Goal: Task Accomplishment & Management: Use online tool/utility

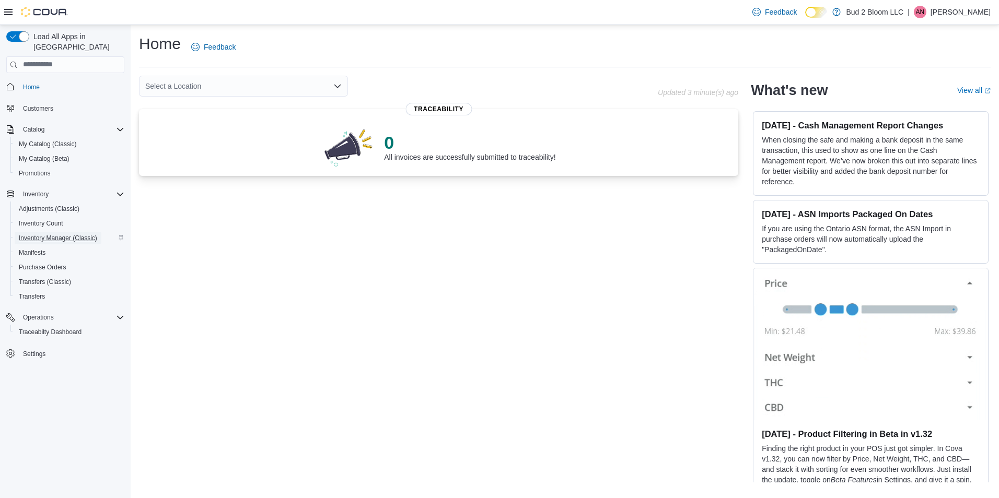
click at [61, 234] on span "Inventory Manager (Classic)" at bounding box center [58, 238] width 78 height 8
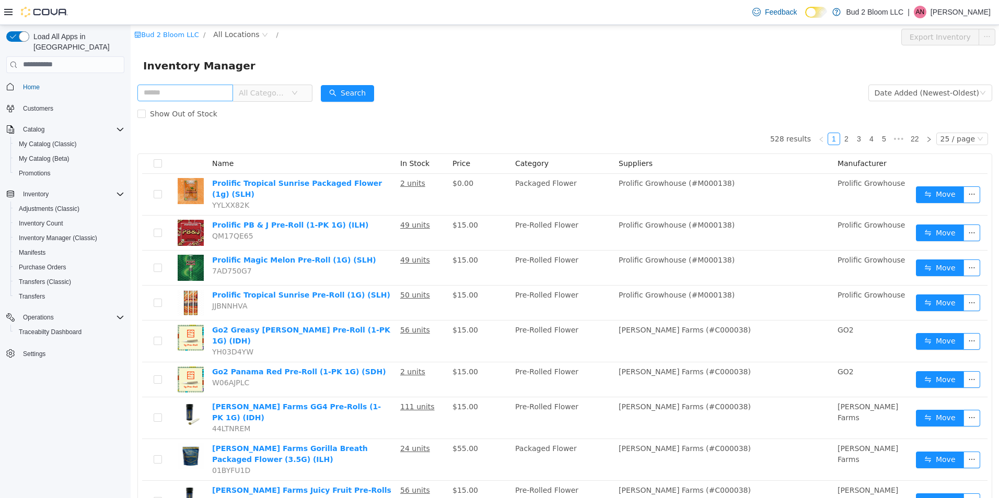
click at [179, 90] on input "text" at bounding box center [185, 92] width 96 height 17
type input "**********"
click at [366, 95] on button "Search" at bounding box center [357, 93] width 53 height 17
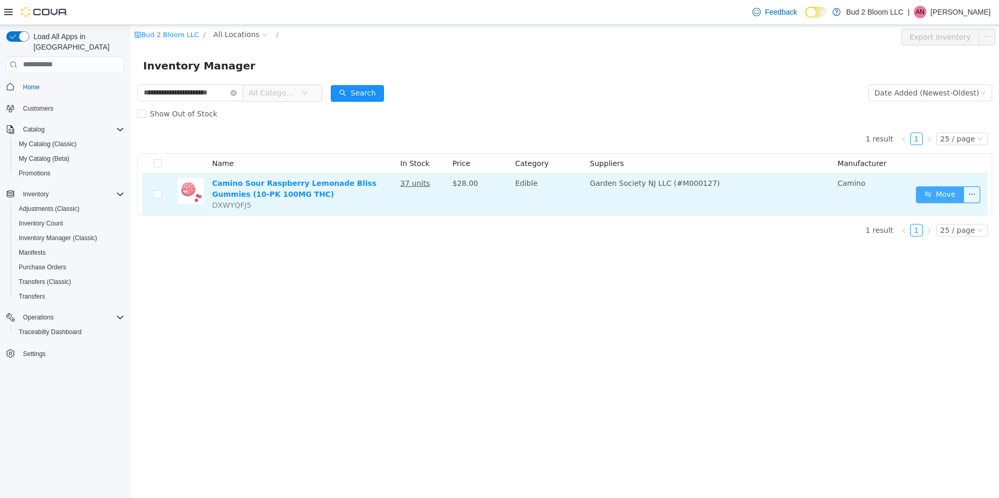
click at [940, 195] on button "Move" at bounding box center [940, 194] width 48 height 17
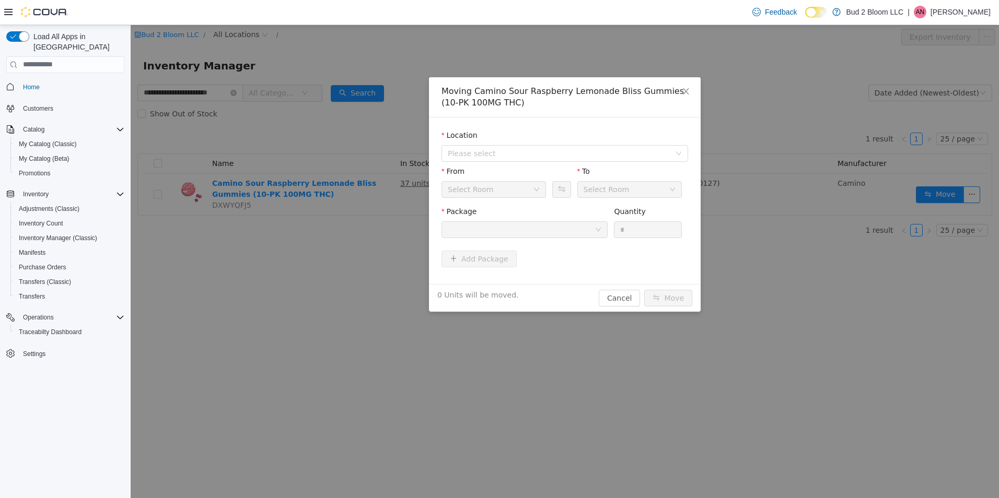
click at [483, 192] on div "Select Room" at bounding box center [471, 189] width 46 height 16
click at [467, 156] on span "Please select" at bounding box center [559, 153] width 223 height 10
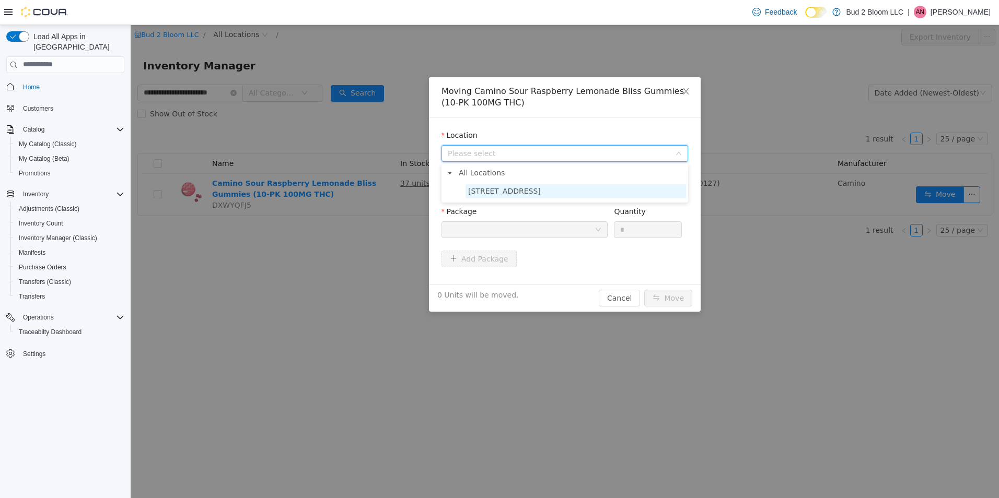
click at [482, 192] on span "[STREET_ADDRESS]" at bounding box center [504, 191] width 73 height 8
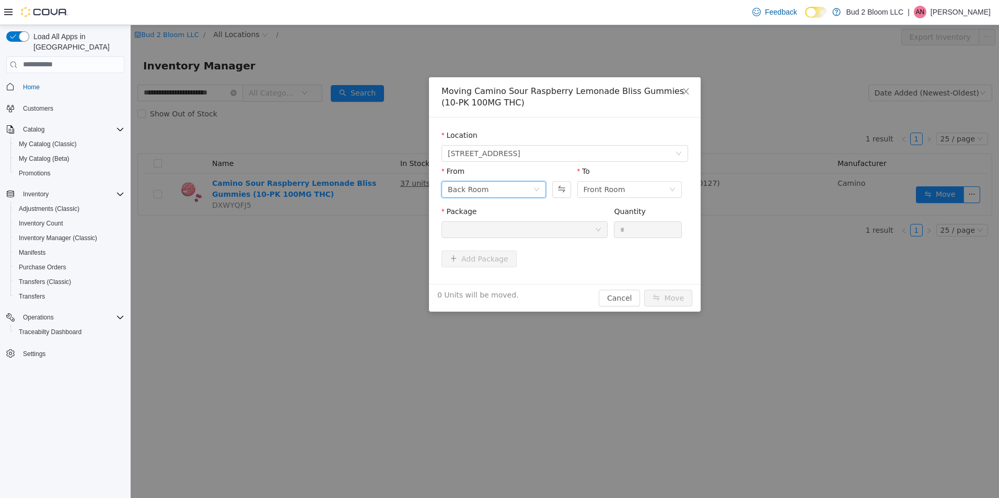
click at [494, 190] on div "Back Room" at bounding box center [490, 189] width 85 height 16
click at [508, 275] on li "DEAL ROOM (PROMO)" at bounding box center [494, 277] width 104 height 17
click at [536, 229] on div at bounding box center [521, 230] width 147 height 16
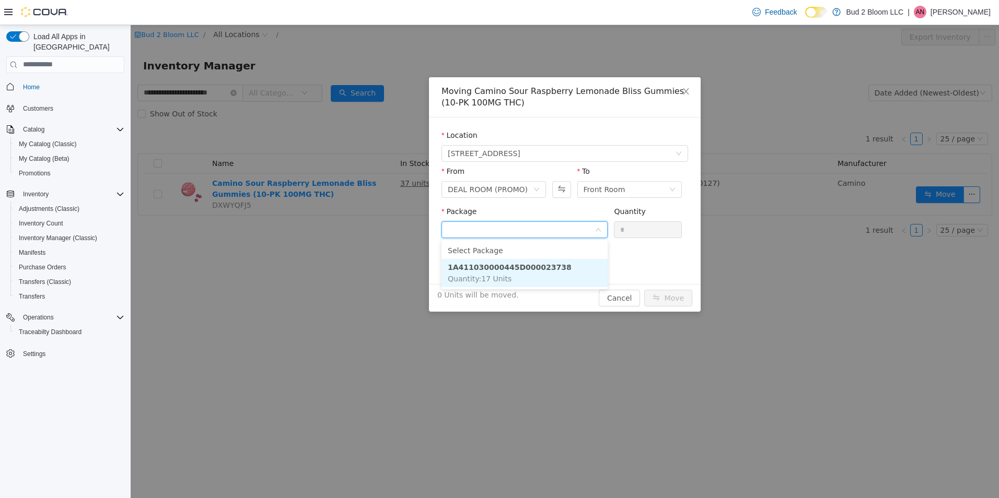
drag, startPoint x: 547, startPoint y: 265, endPoint x: 592, endPoint y: 261, distance: 45.1
click at [550, 265] on li "1A411030000445D000023738 Quantity : 17 Units" at bounding box center [525, 273] width 166 height 28
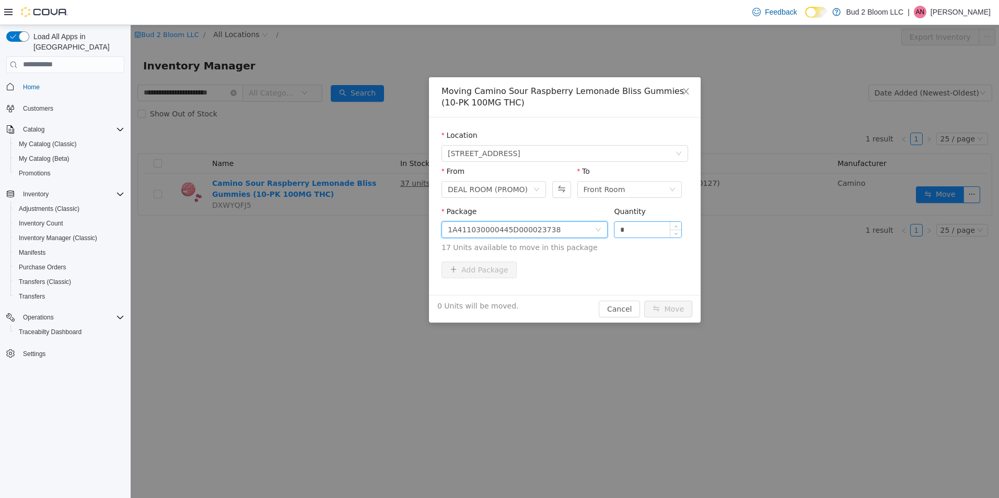
click at [641, 228] on input "*" at bounding box center [647, 230] width 67 height 16
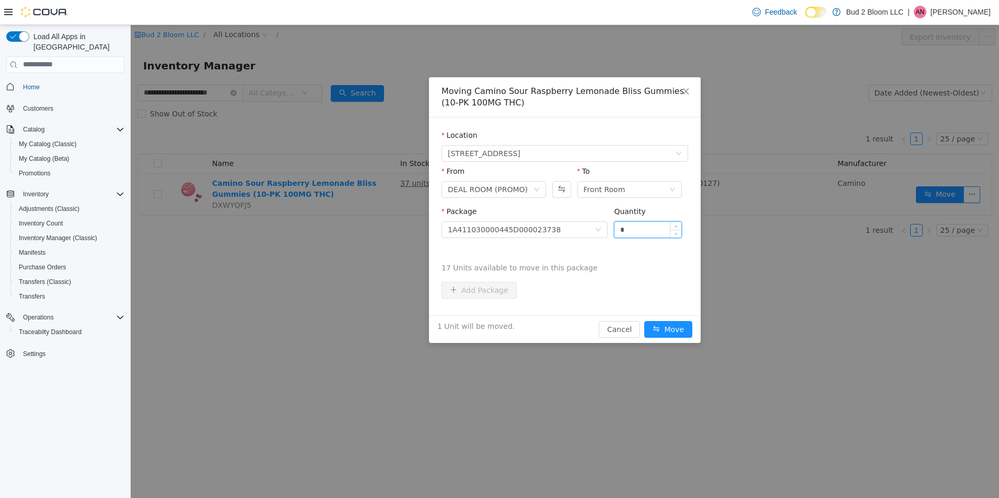
type input "*"
click at [644, 321] on button "Move" at bounding box center [668, 329] width 48 height 17
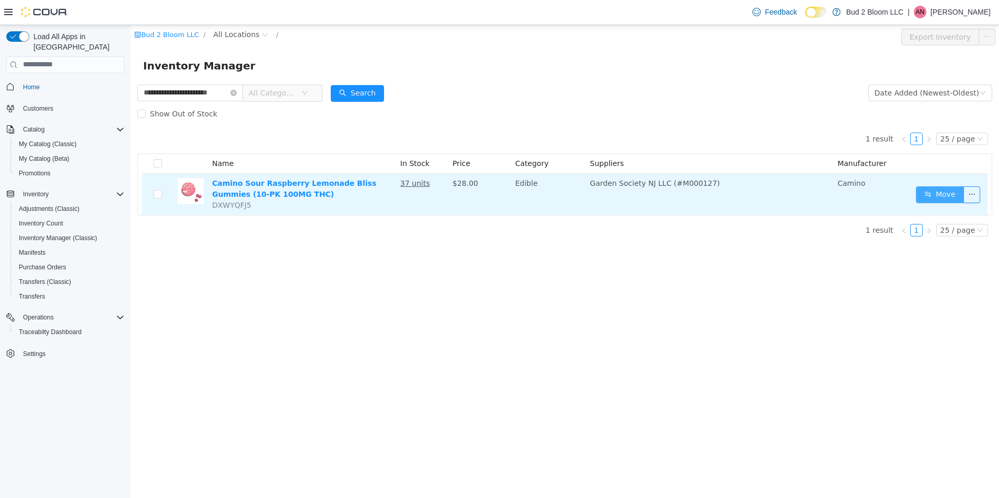
click at [945, 194] on button "Move" at bounding box center [940, 194] width 48 height 17
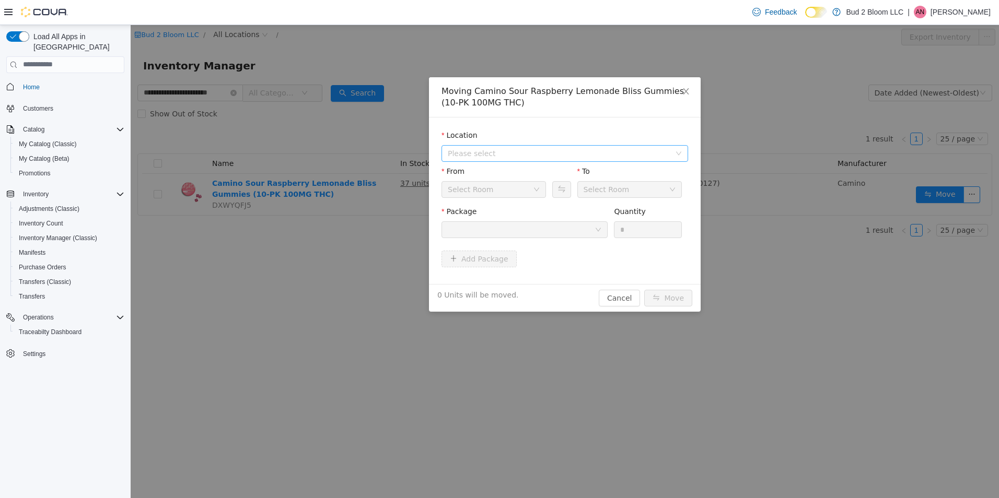
click at [497, 156] on span "Please select" at bounding box center [559, 153] width 223 height 10
click at [511, 193] on span "[STREET_ADDRESS]" at bounding box center [504, 191] width 73 height 8
click at [566, 233] on div at bounding box center [521, 230] width 147 height 16
click at [487, 191] on div "Back Room" at bounding box center [490, 189] width 85 height 16
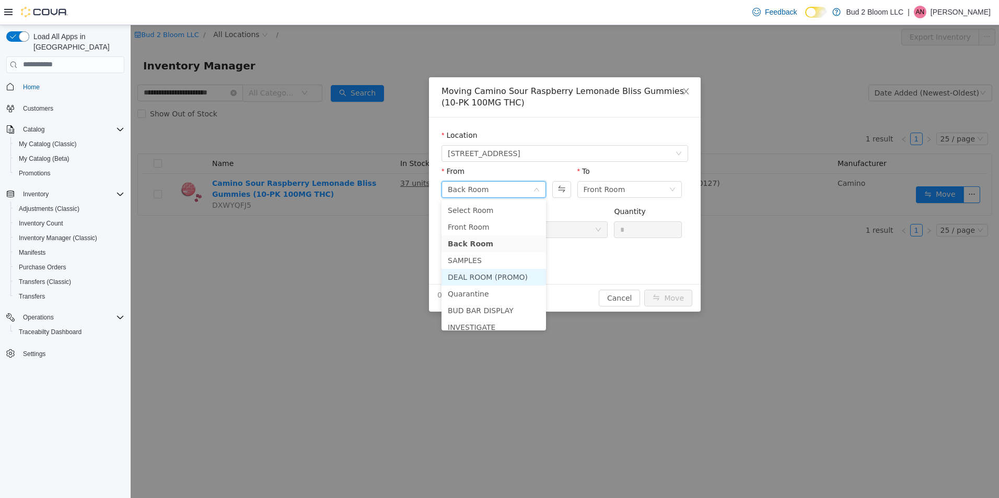
click at [504, 272] on li "DEAL ROOM (PROMO)" at bounding box center [494, 277] width 104 height 17
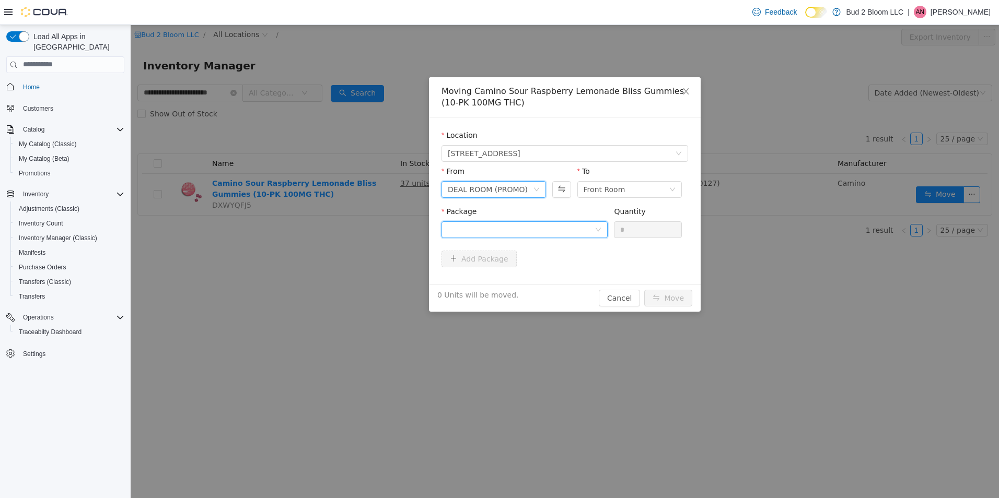
click at [551, 229] on div at bounding box center [521, 230] width 147 height 16
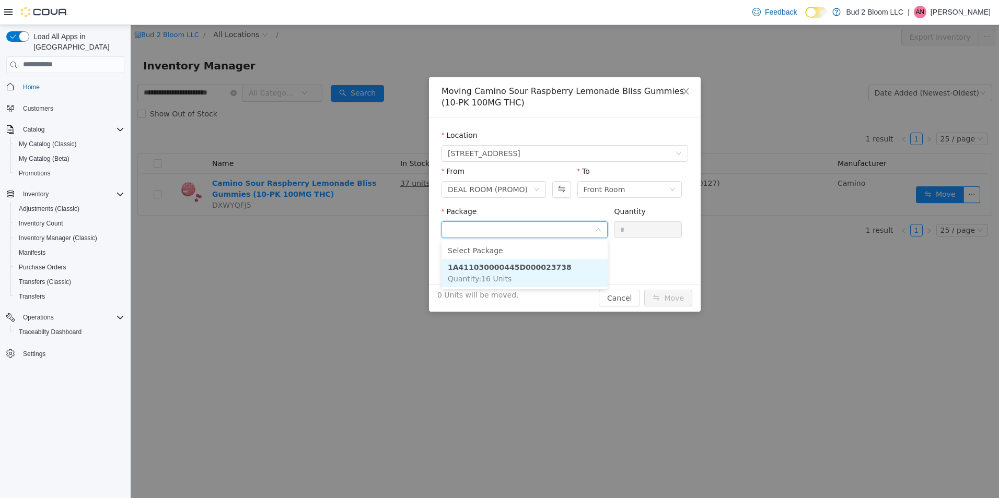
click at [545, 266] on strong "1A411030000445D000023738" at bounding box center [510, 267] width 124 height 8
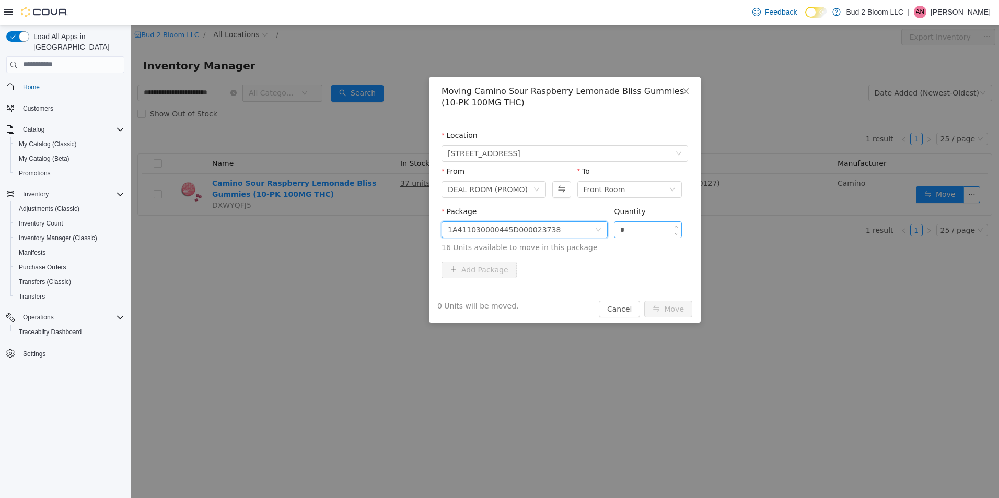
click at [647, 230] on input "*" at bounding box center [647, 230] width 67 height 16
type input "**"
click at [644, 300] on button "Move" at bounding box center [668, 308] width 48 height 17
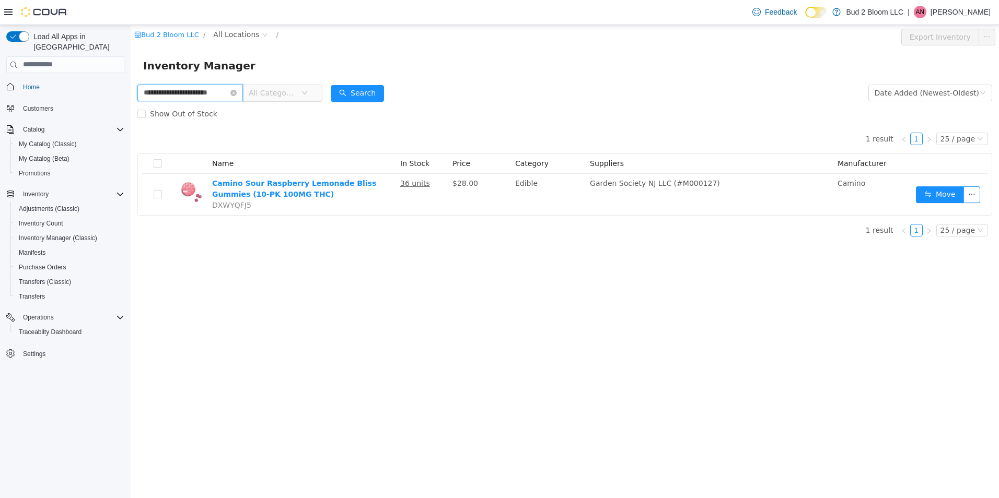
drag, startPoint x: 237, startPoint y: 91, endPoint x: 224, endPoint y: 91, distance: 12.5
click at [236, 91] on span "**********" at bounding box center [190, 92] width 106 height 17
drag, startPoint x: 233, startPoint y: 91, endPoint x: 221, endPoint y: 92, distance: 11.5
click at [232, 91] on icon "icon: close-circle" at bounding box center [233, 92] width 6 height 6
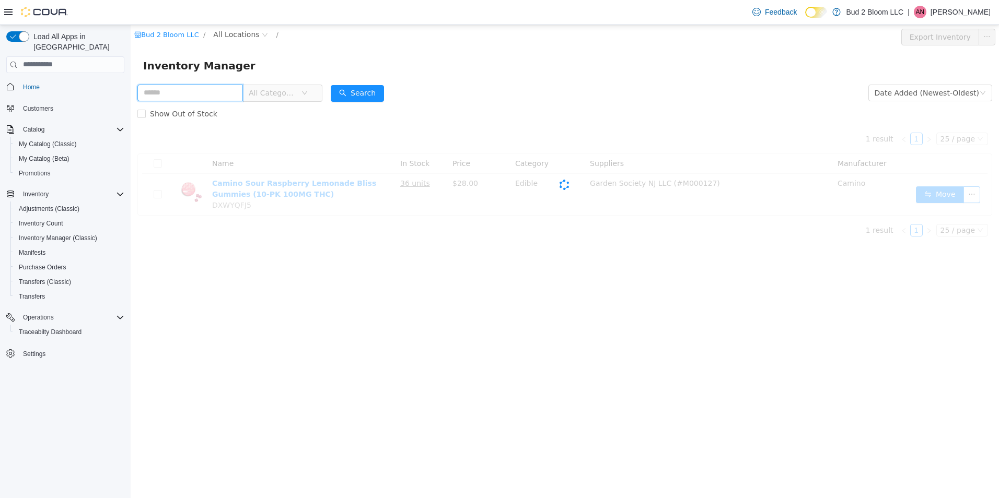
click at [214, 92] on input "text" at bounding box center [190, 92] width 106 height 17
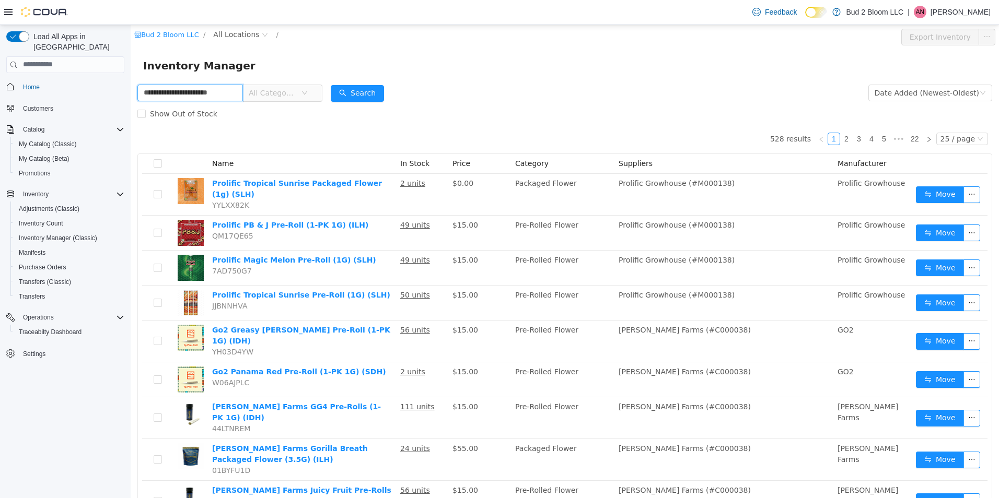
scroll to position [0, 13]
type input "**********"
click at [351, 91] on button "Search" at bounding box center [357, 93] width 53 height 17
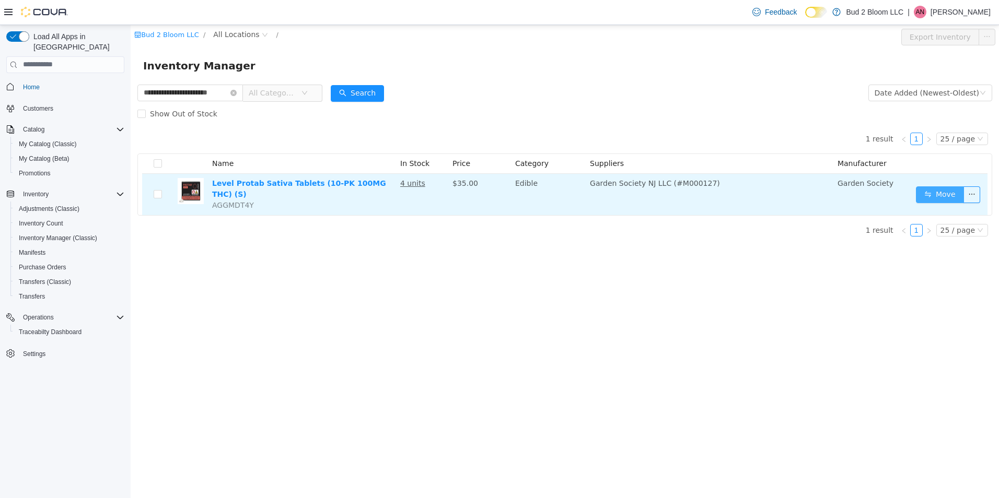
click at [950, 193] on button "Move" at bounding box center [940, 194] width 48 height 17
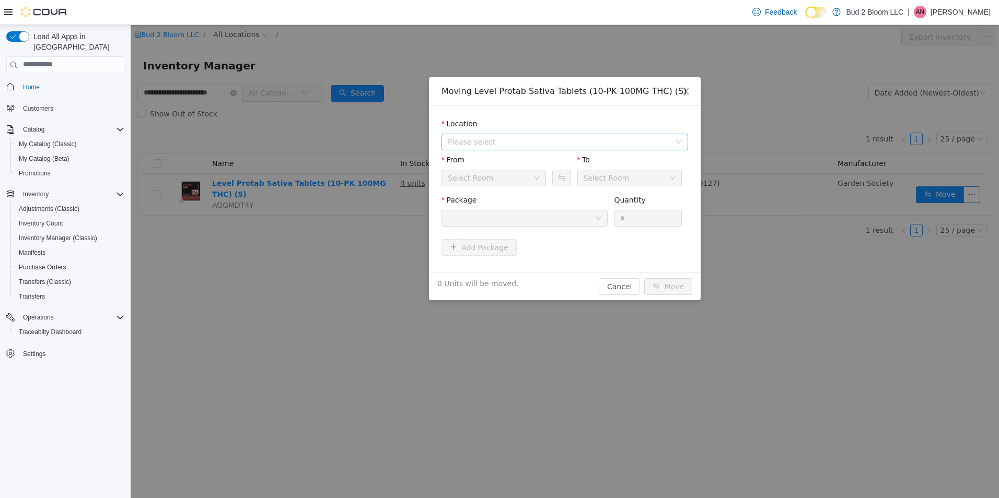
click at [480, 143] on span "Please select" at bounding box center [559, 141] width 223 height 10
click at [500, 181] on span "[STREET_ADDRESS]" at bounding box center [504, 179] width 73 height 8
click at [491, 178] on div "Back Room" at bounding box center [490, 178] width 85 height 16
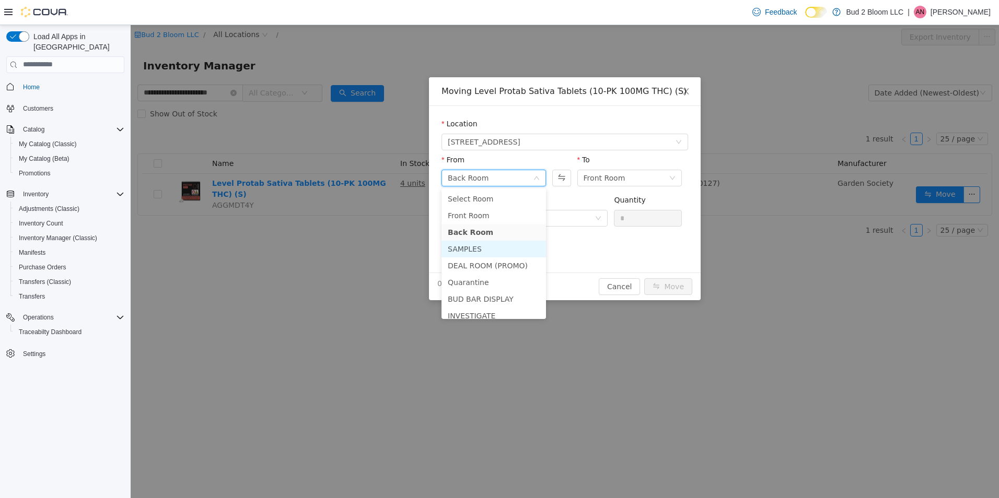
drag, startPoint x: 498, startPoint y: 250, endPoint x: 555, endPoint y: 217, distance: 66.0
click at [498, 250] on li "SAMPLES" at bounding box center [494, 248] width 104 height 17
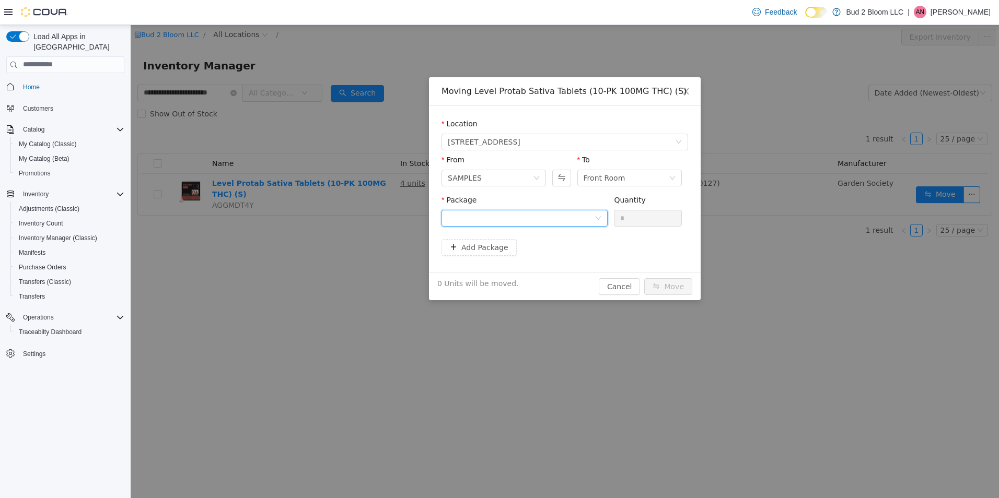
click at [570, 217] on div at bounding box center [521, 218] width 147 height 16
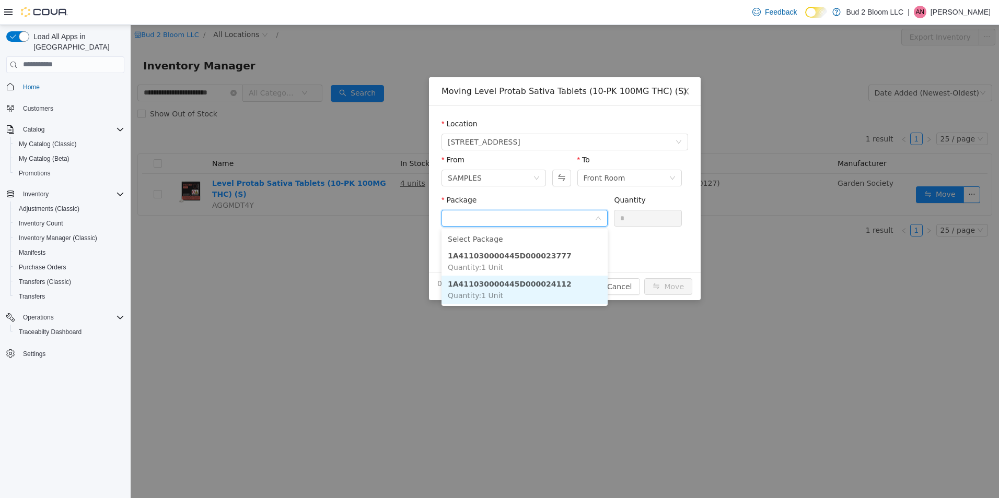
click at [495, 283] on strong "1A411030000445D000024112" at bounding box center [510, 284] width 124 height 8
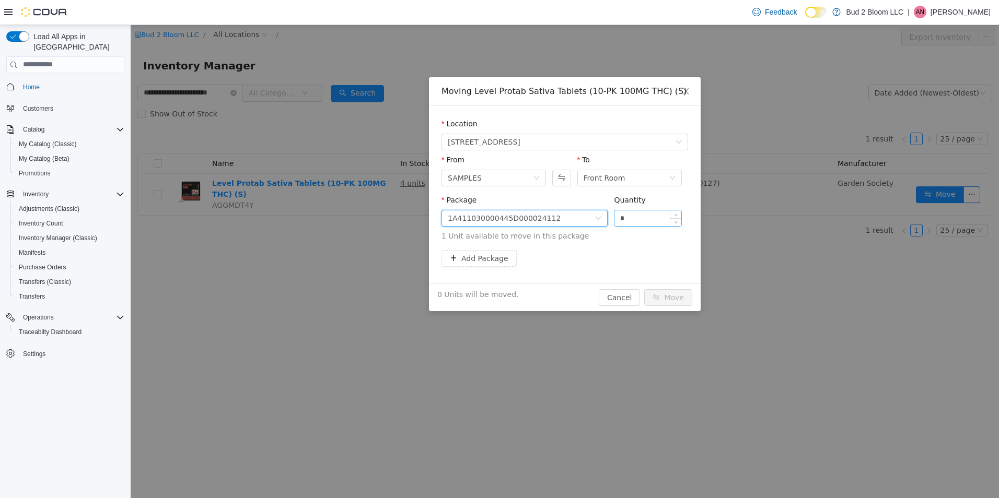
click at [638, 212] on input "*" at bounding box center [647, 218] width 67 height 16
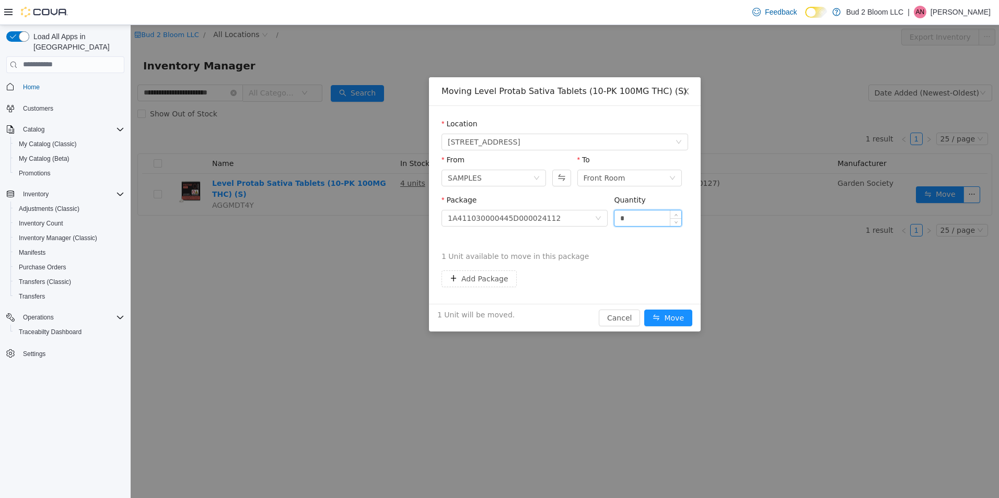
type input "*"
click at [644, 309] on button "Move" at bounding box center [668, 317] width 48 height 17
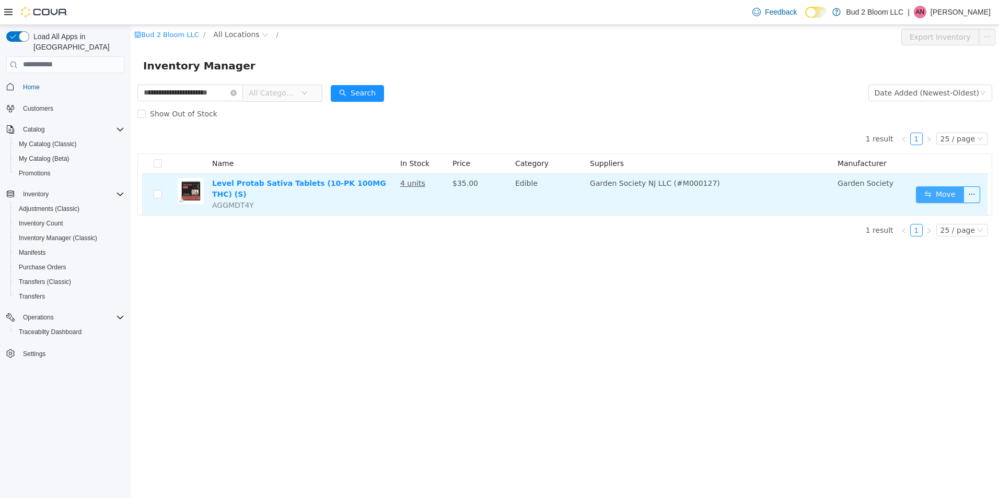
click at [935, 194] on button "Move" at bounding box center [940, 194] width 48 height 17
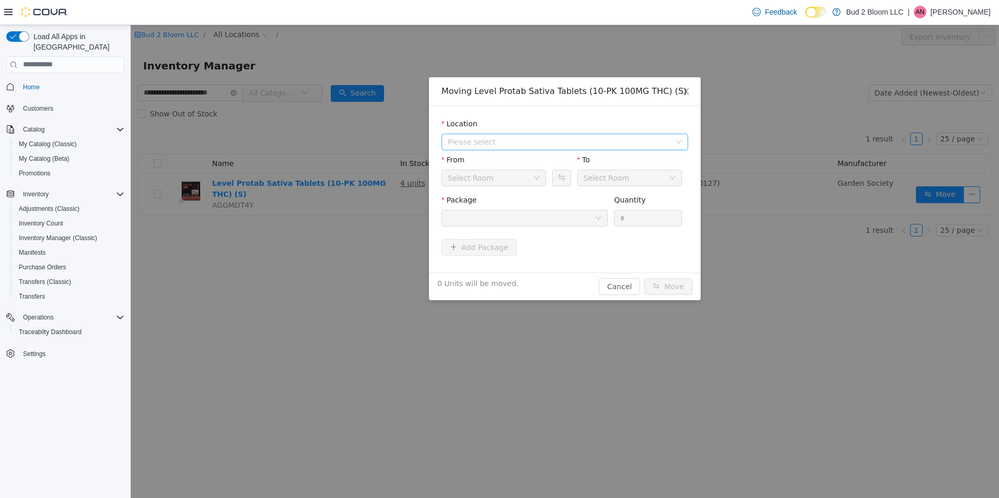
click at [483, 143] on span "Please select" at bounding box center [559, 141] width 223 height 10
click at [489, 183] on span "[STREET_ADDRESS]" at bounding box center [504, 179] width 73 height 8
click at [491, 181] on div "Back Room" at bounding box center [490, 178] width 85 height 16
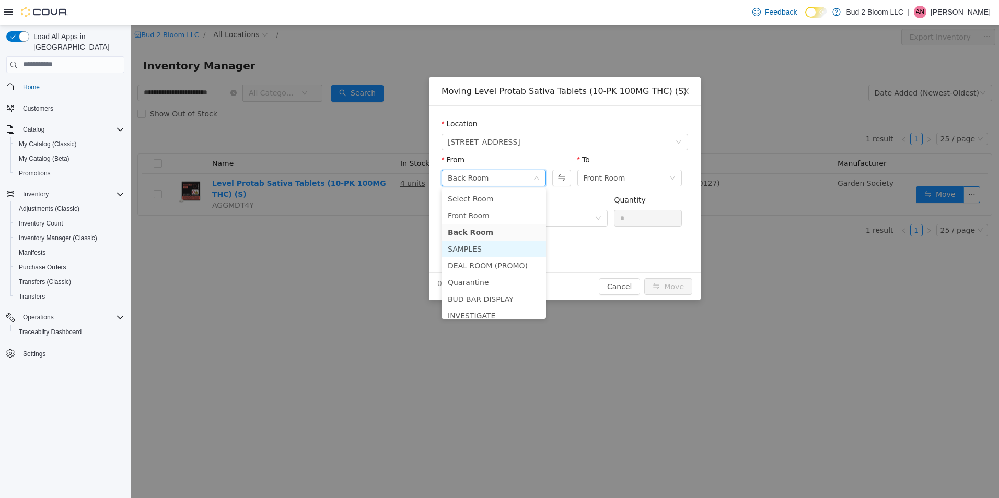
click at [489, 250] on li "SAMPLES" at bounding box center [494, 248] width 104 height 17
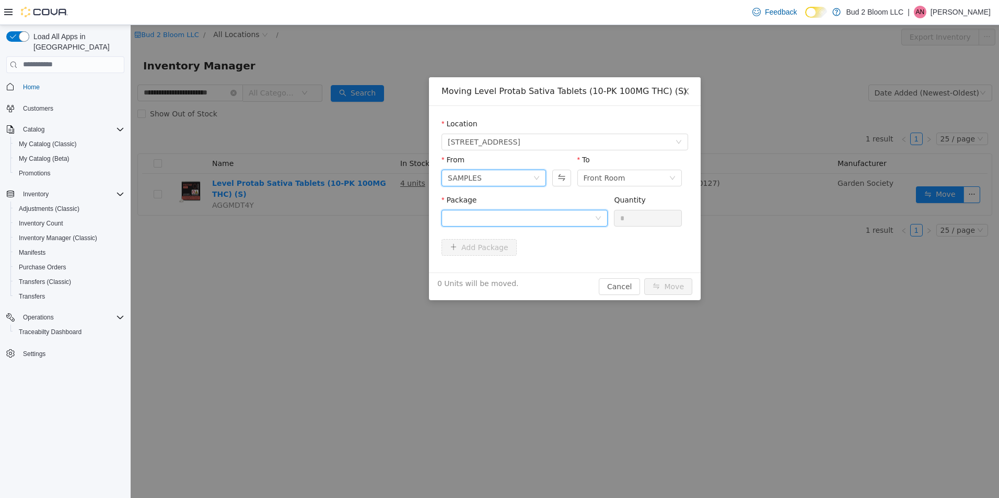
click at [571, 219] on div at bounding box center [521, 218] width 147 height 16
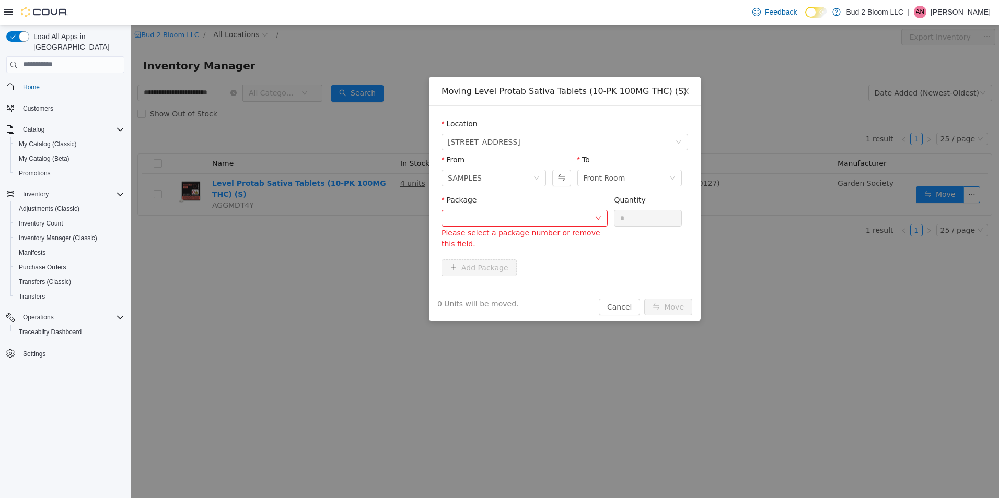
click at [741, 112] on div "Moving Level Protab Sativa Tablets (10-PK 100MG THC) (S) Location [STREET_ADDRE…" at bounding box center [565, 261] width 868 height 473
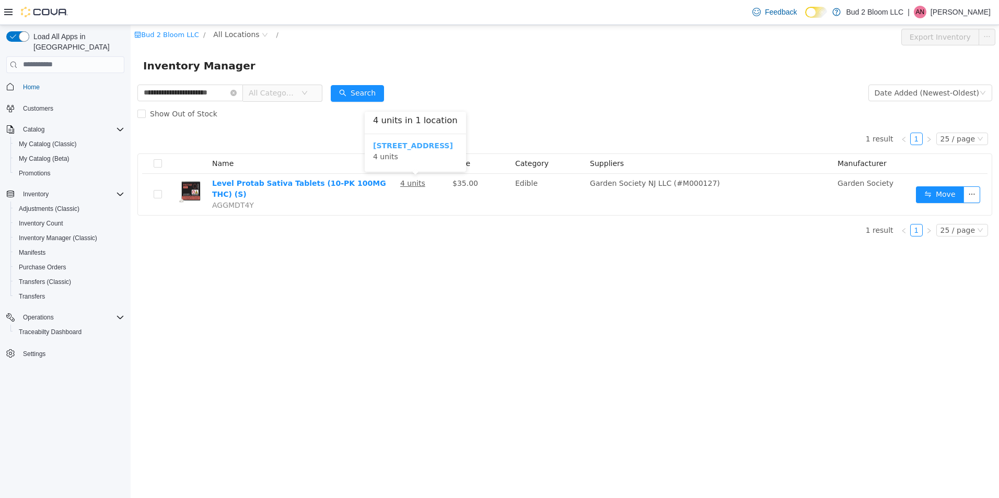
click at [419, 146] on b "[STREET_ADDRESS]" at bounding box center [413, 145] width 80 height 8
